Goal: Navigation & Orientation: Find specific page/section

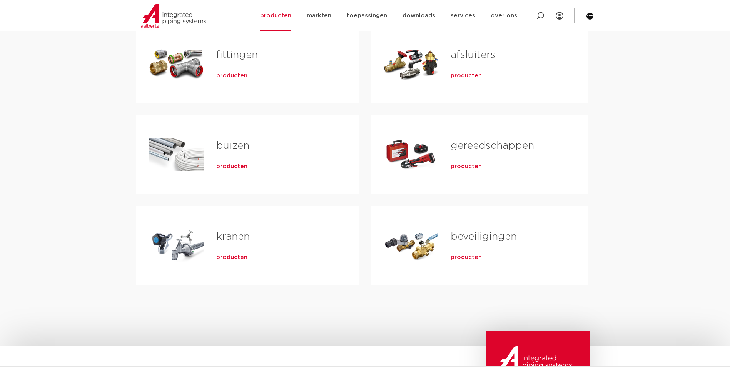
scroll to position [154, 0]
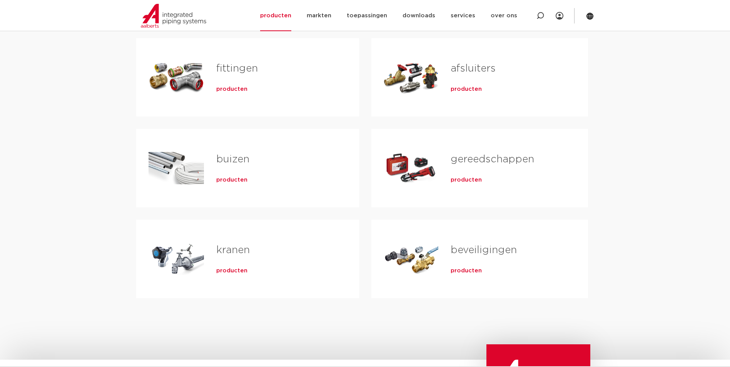
click at [220, 176] on span "producten" at bounding box center [231, 180] width 31 height 8
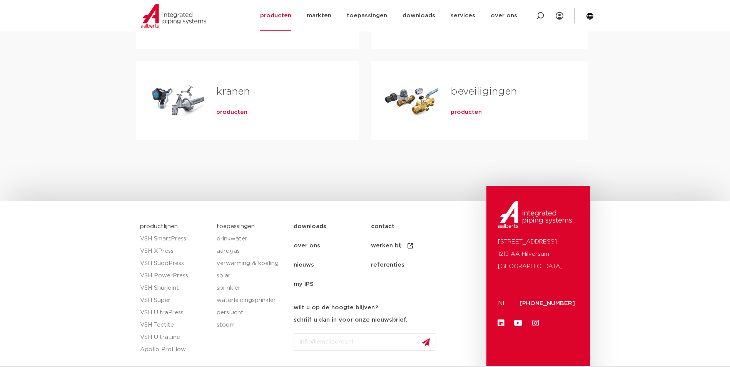
scroll to position [269, 0]
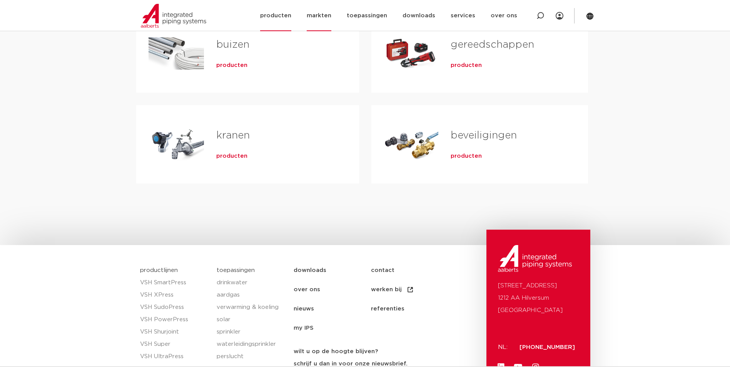
click at [323, 15] on link "markten" at bounding box center [319, 15] width 25 height 31
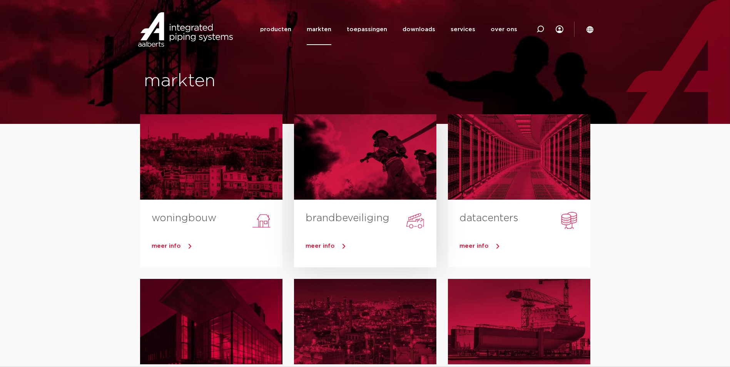
click at [337, 247] on link "meer info" at bounding box center [371, 247] width 131 height 12
